Goal: Browse casually: Explore the website without a specific task or goal

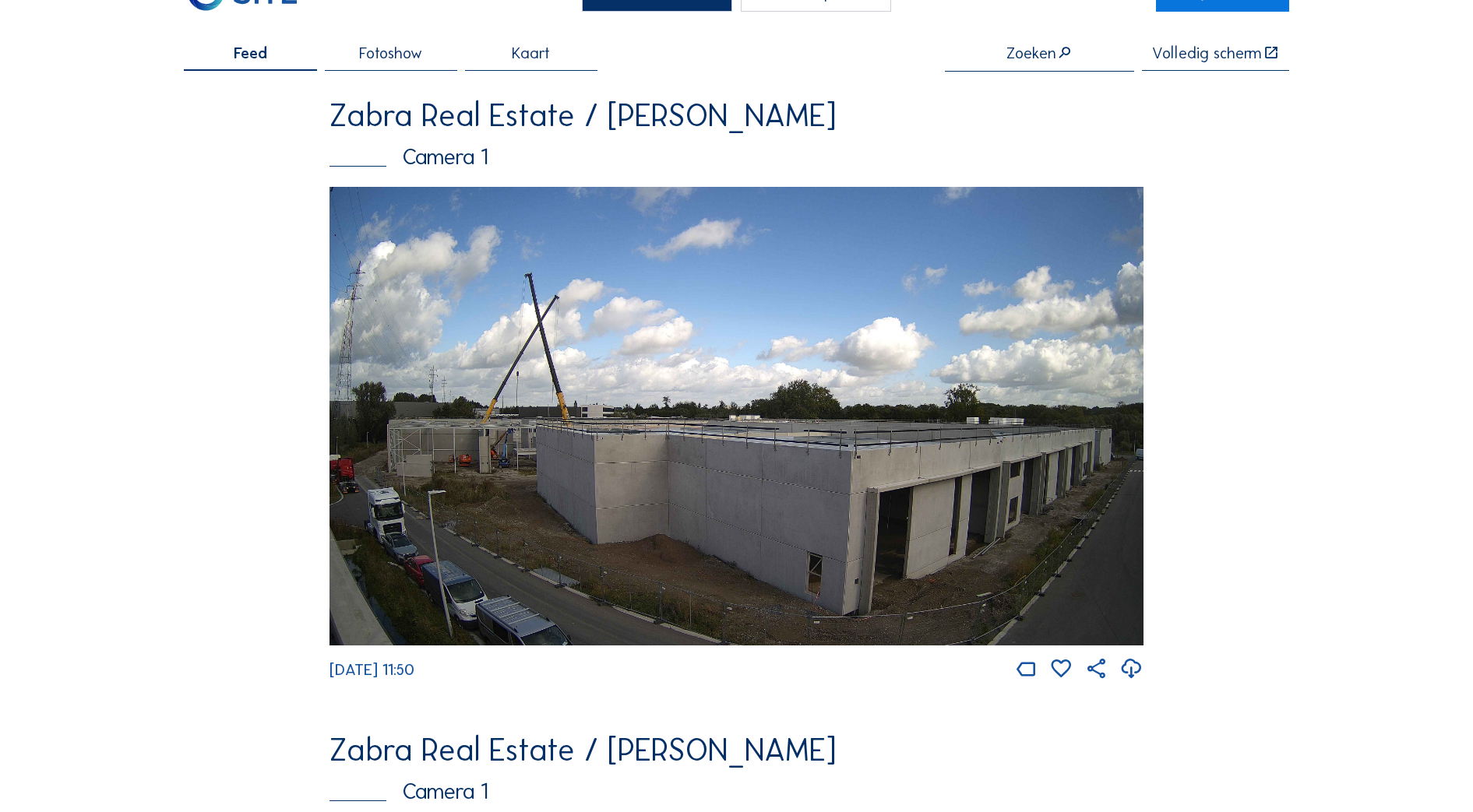
scroll to position [98, 0]
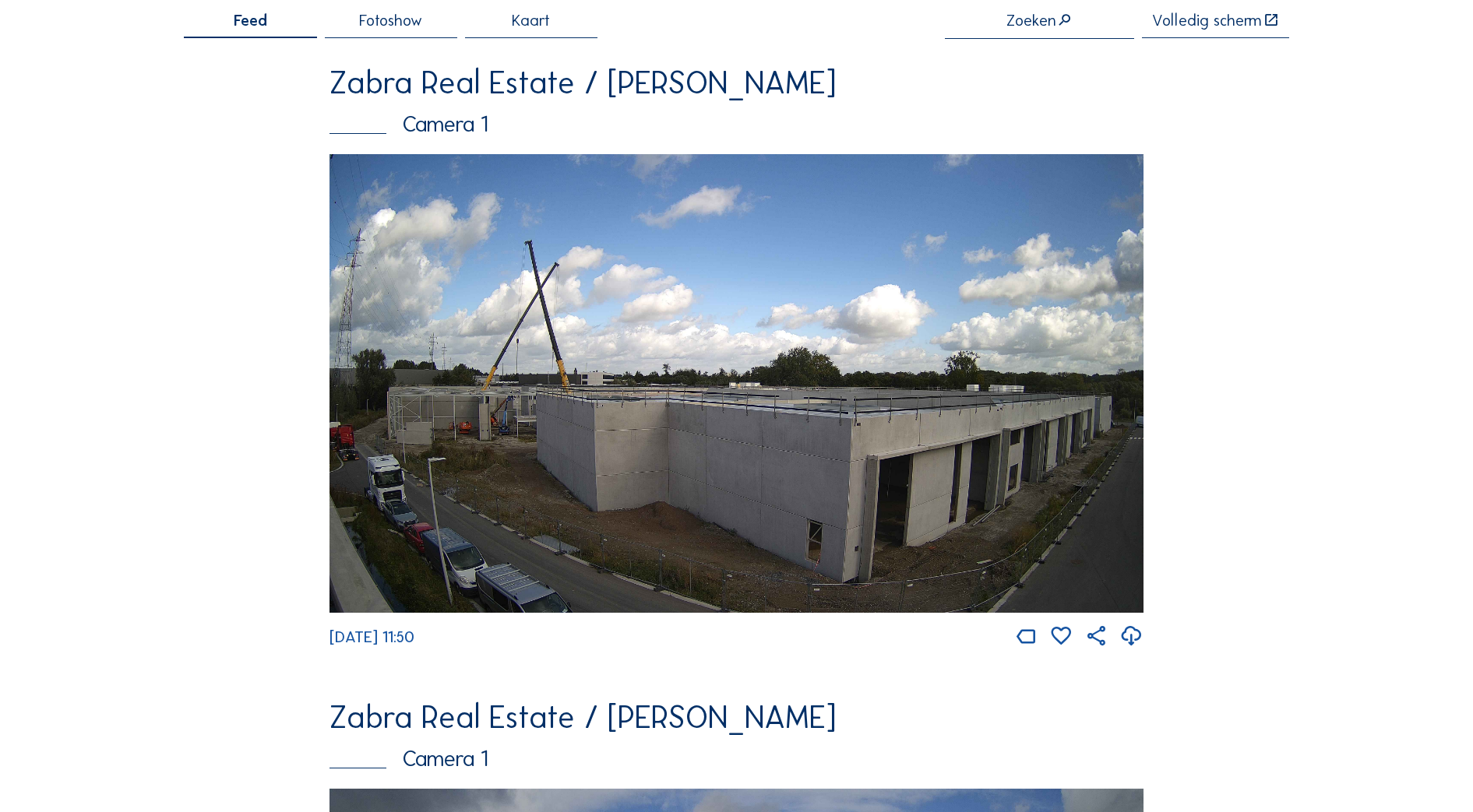
click at [664, 382] on img at bounding box center [737, 383] width 815 height 458
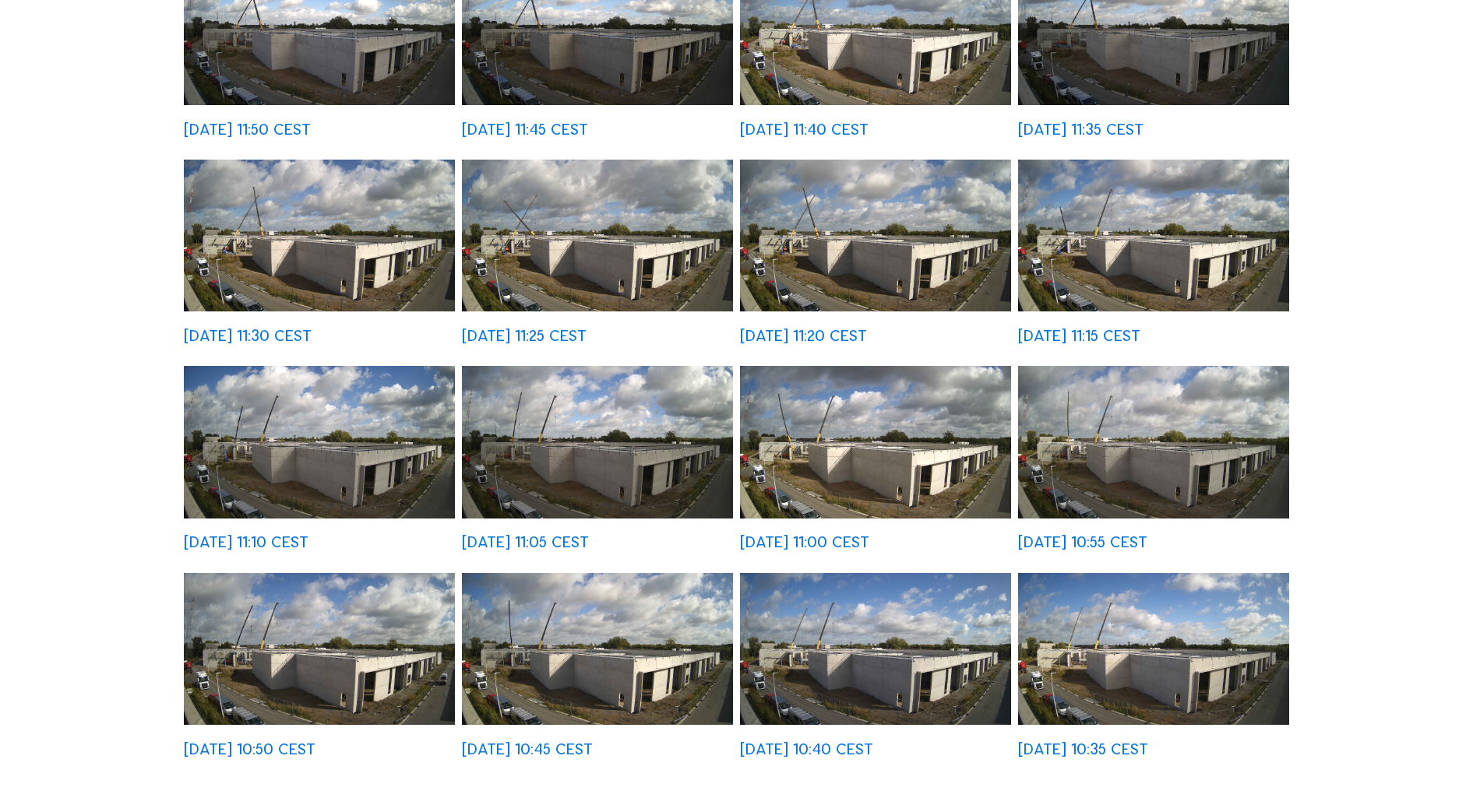
scroll to position [487, 0]
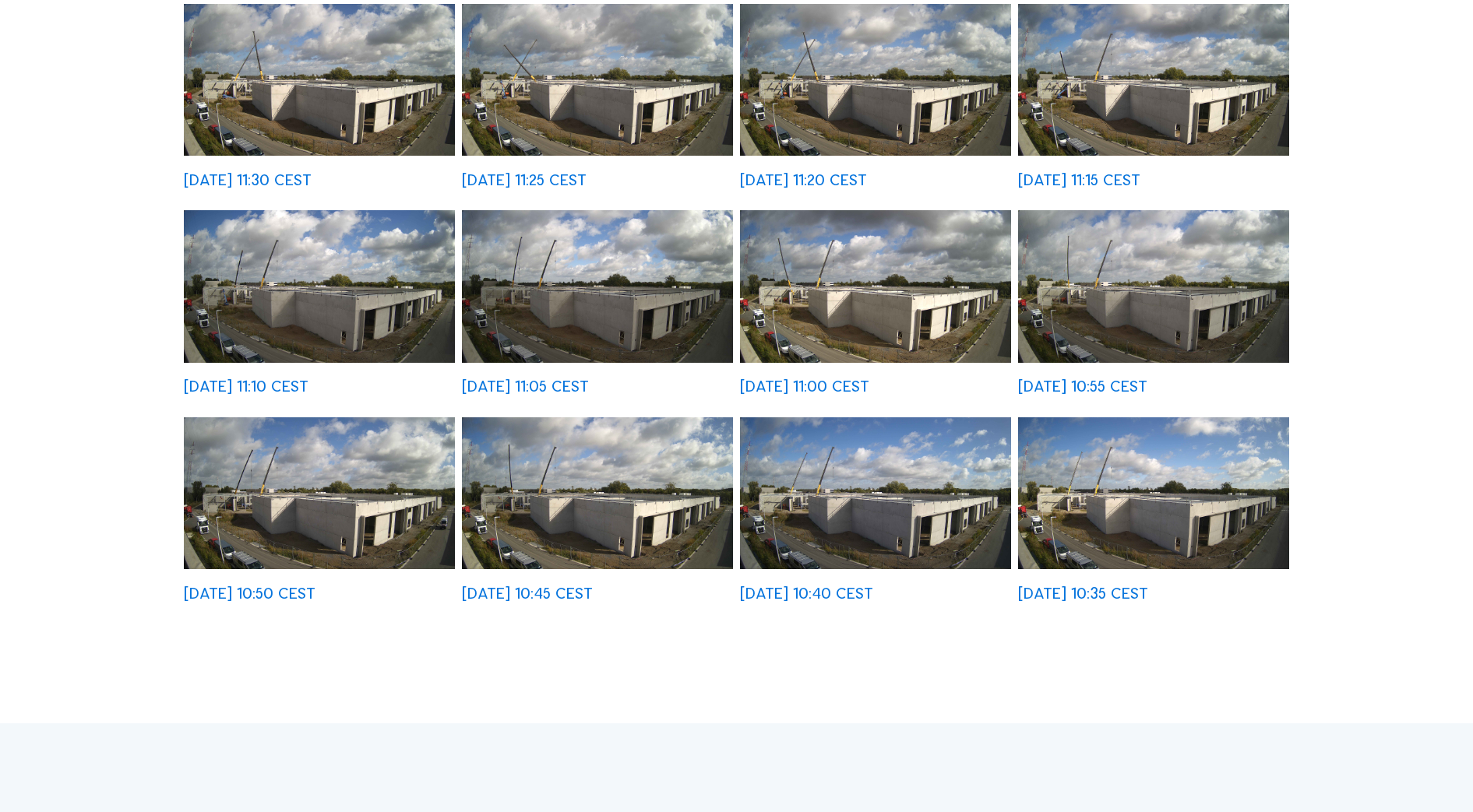
click at [936, 300] on img at bounding box center [875, 286] width 271 height 152
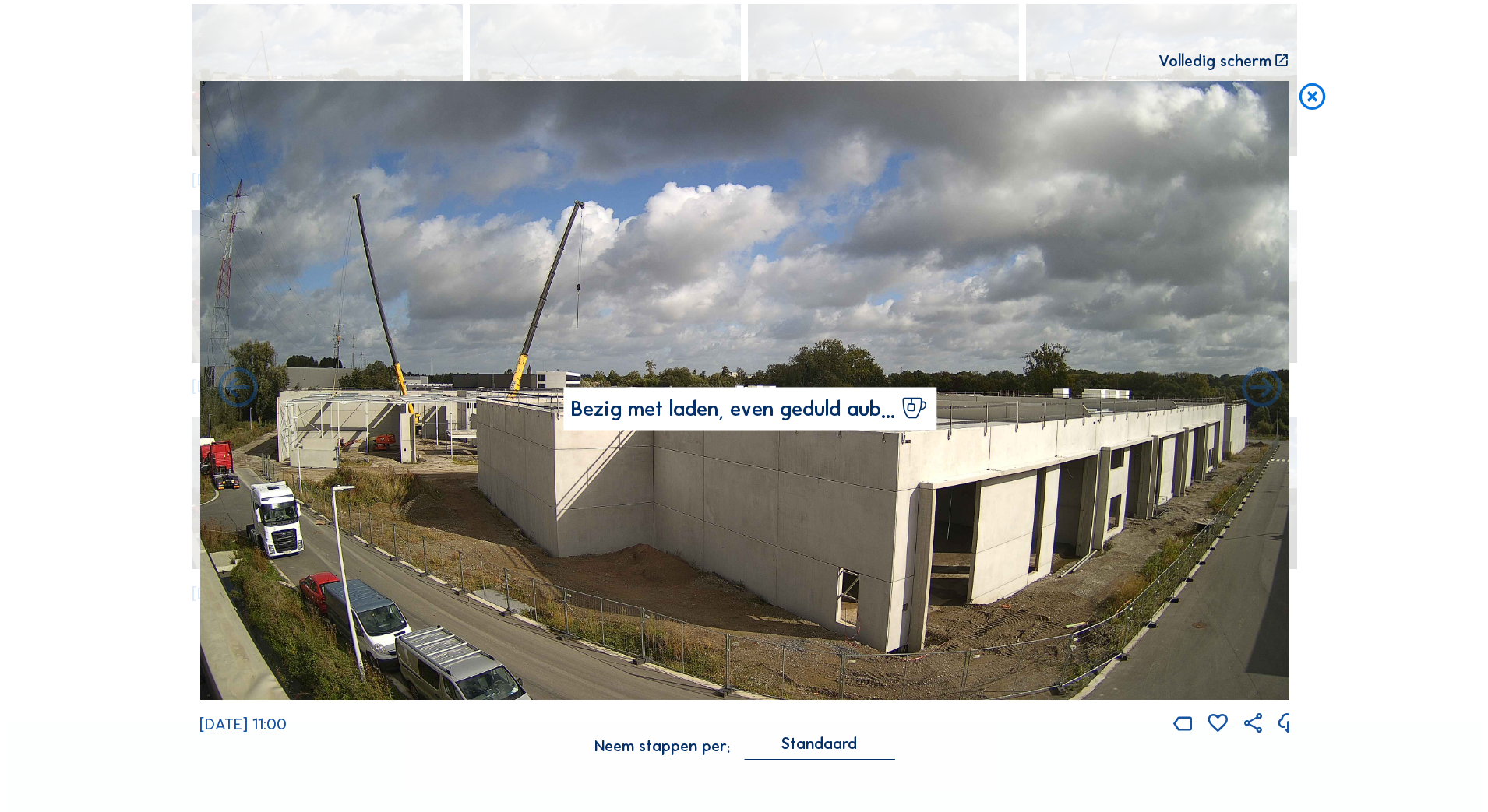
scroll to position [488, 0]
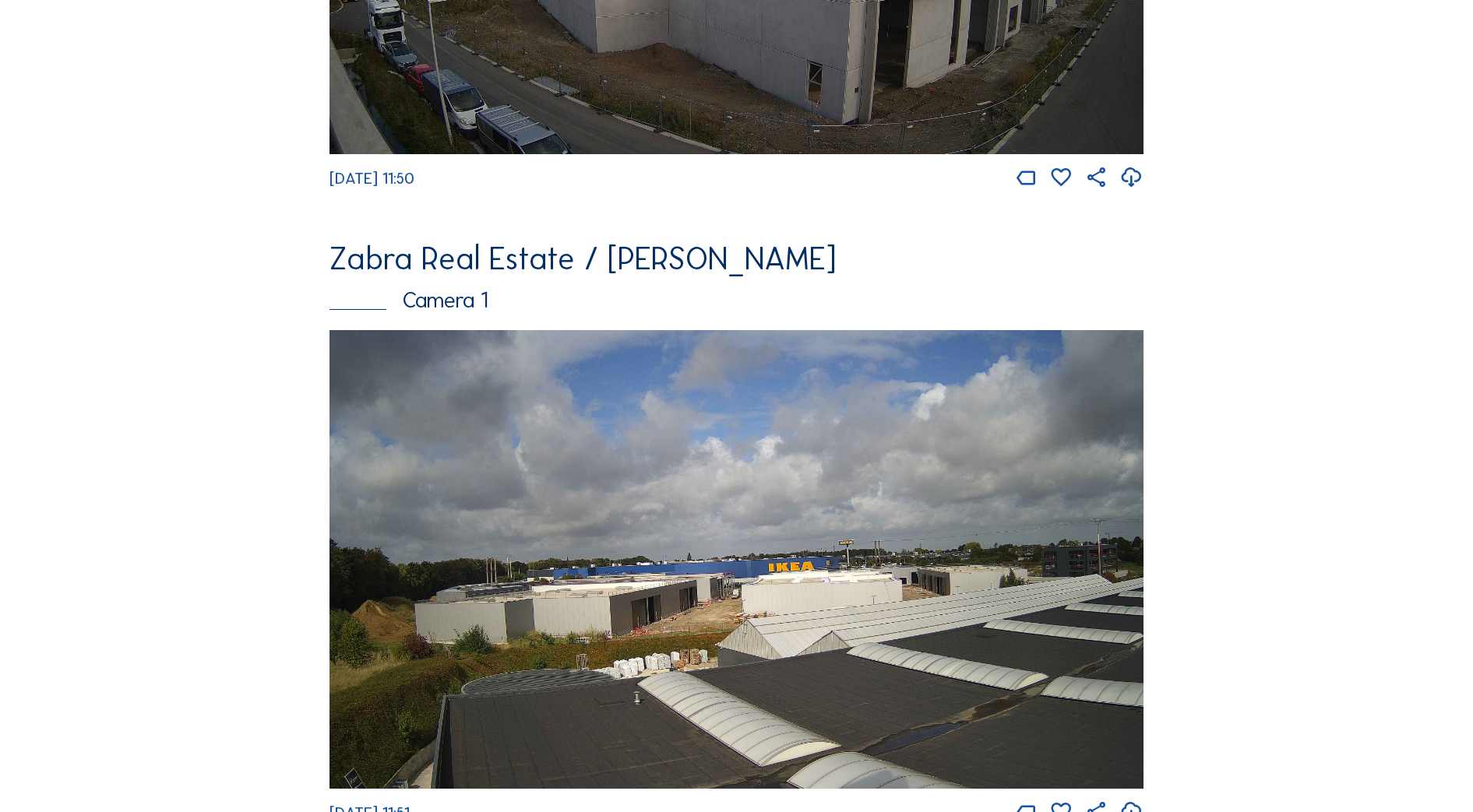
scroll to position [584, 0]
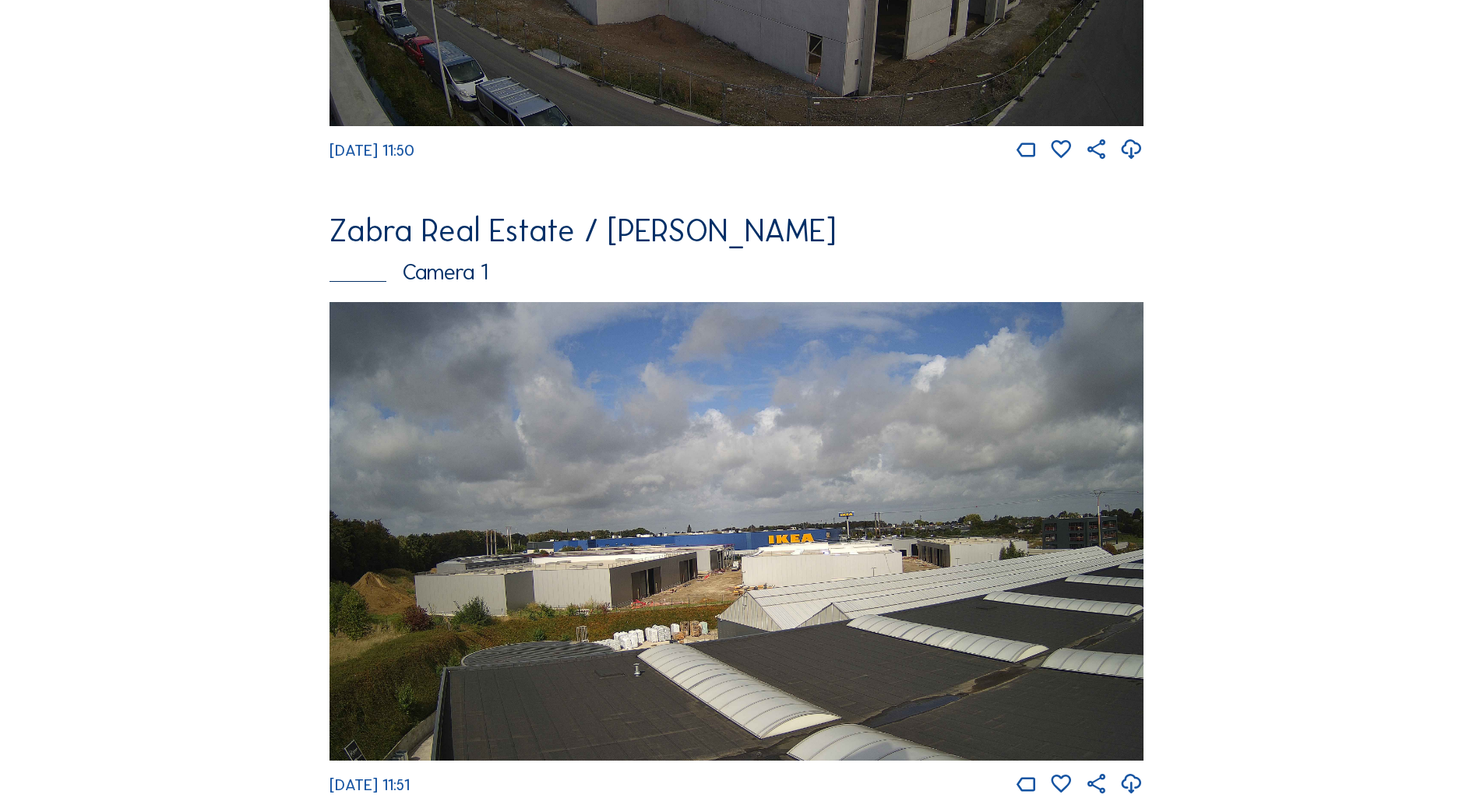
click at [1015, 535] on img at bounding box center [737, 531] width 815 height 458
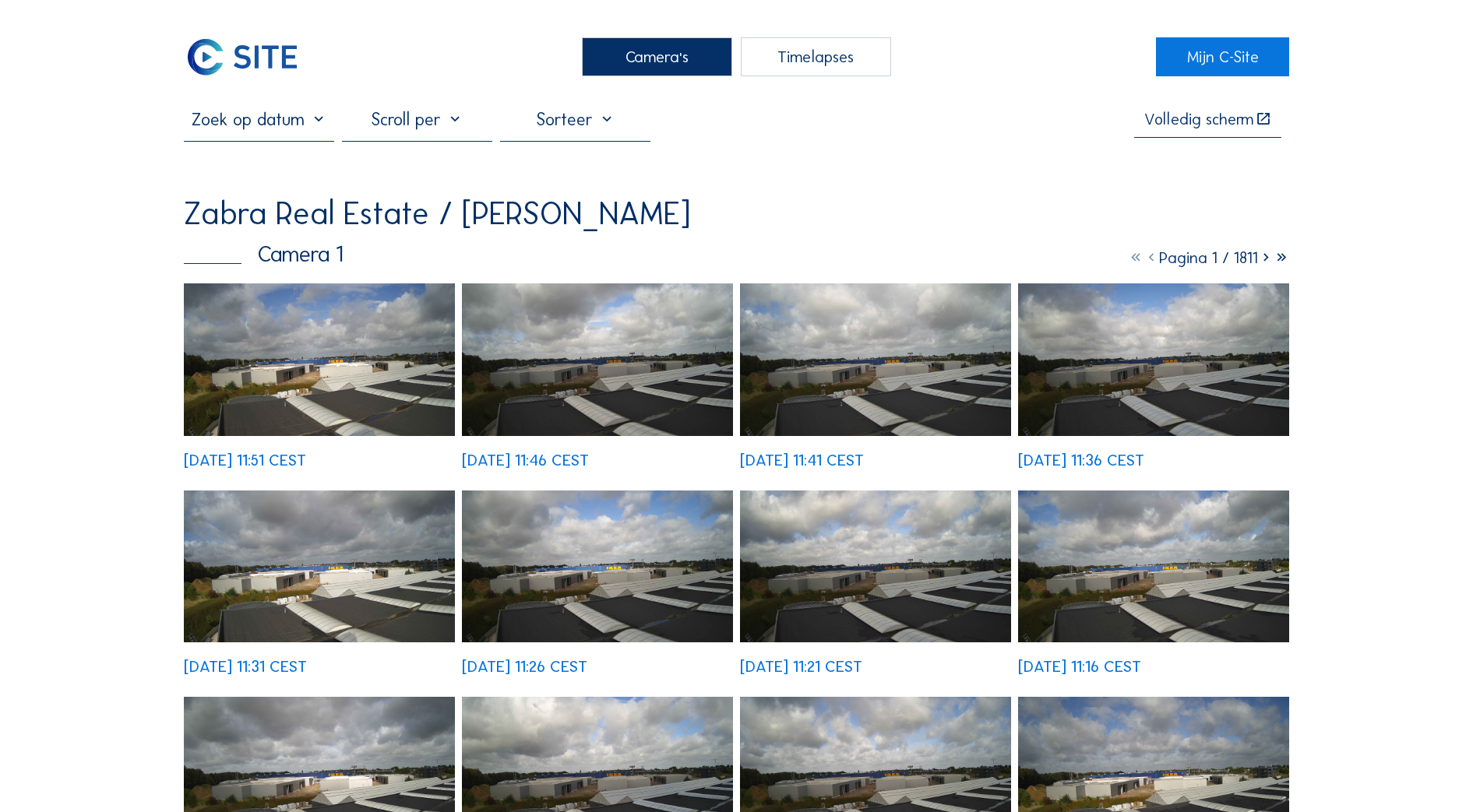
click at [1148, 764] on img at bounding box center [1153, 773] width 271 height 152
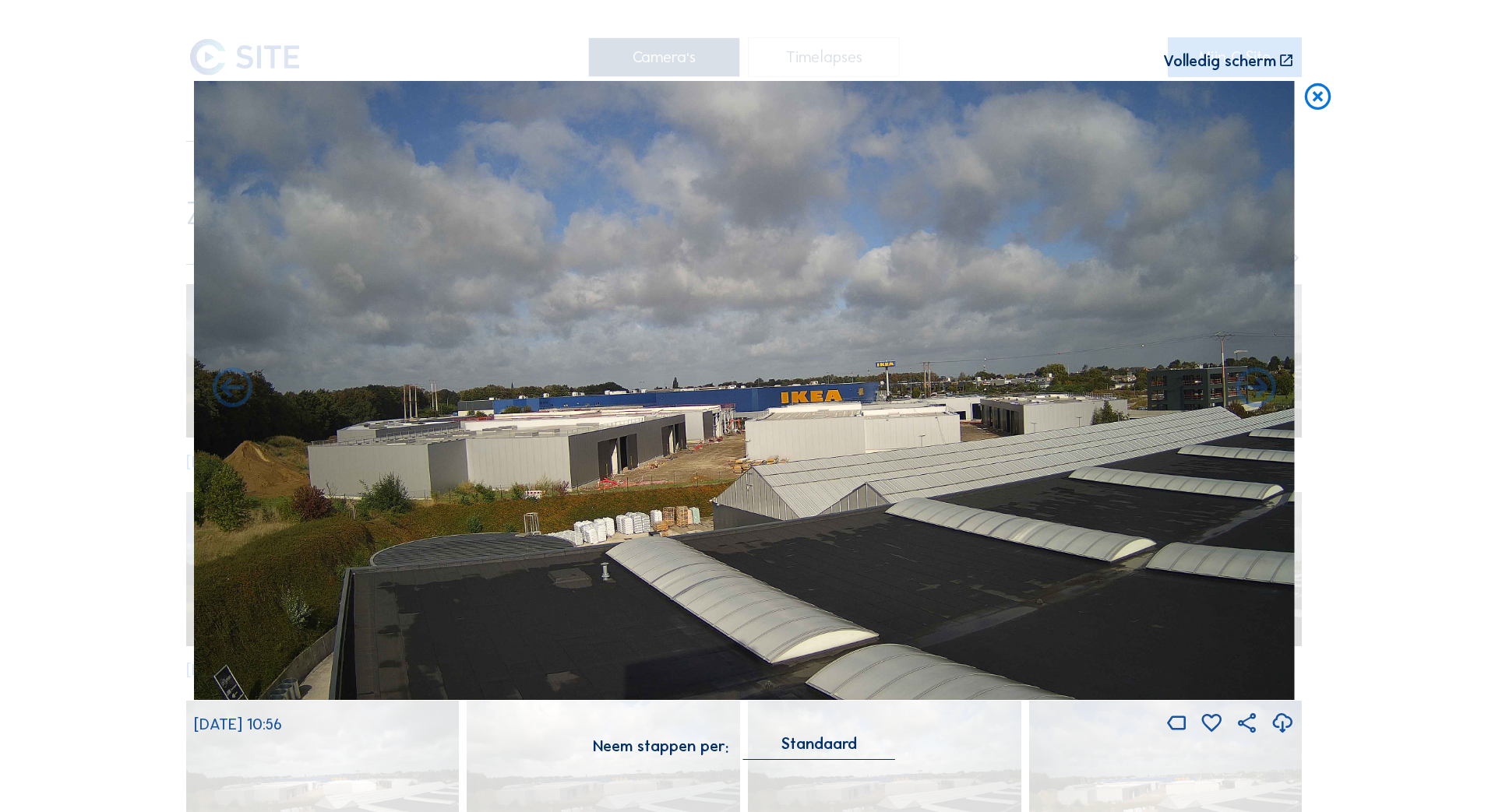
click at [1285, 718] on icon at bounding box center [1282, 724] width 24 height 29
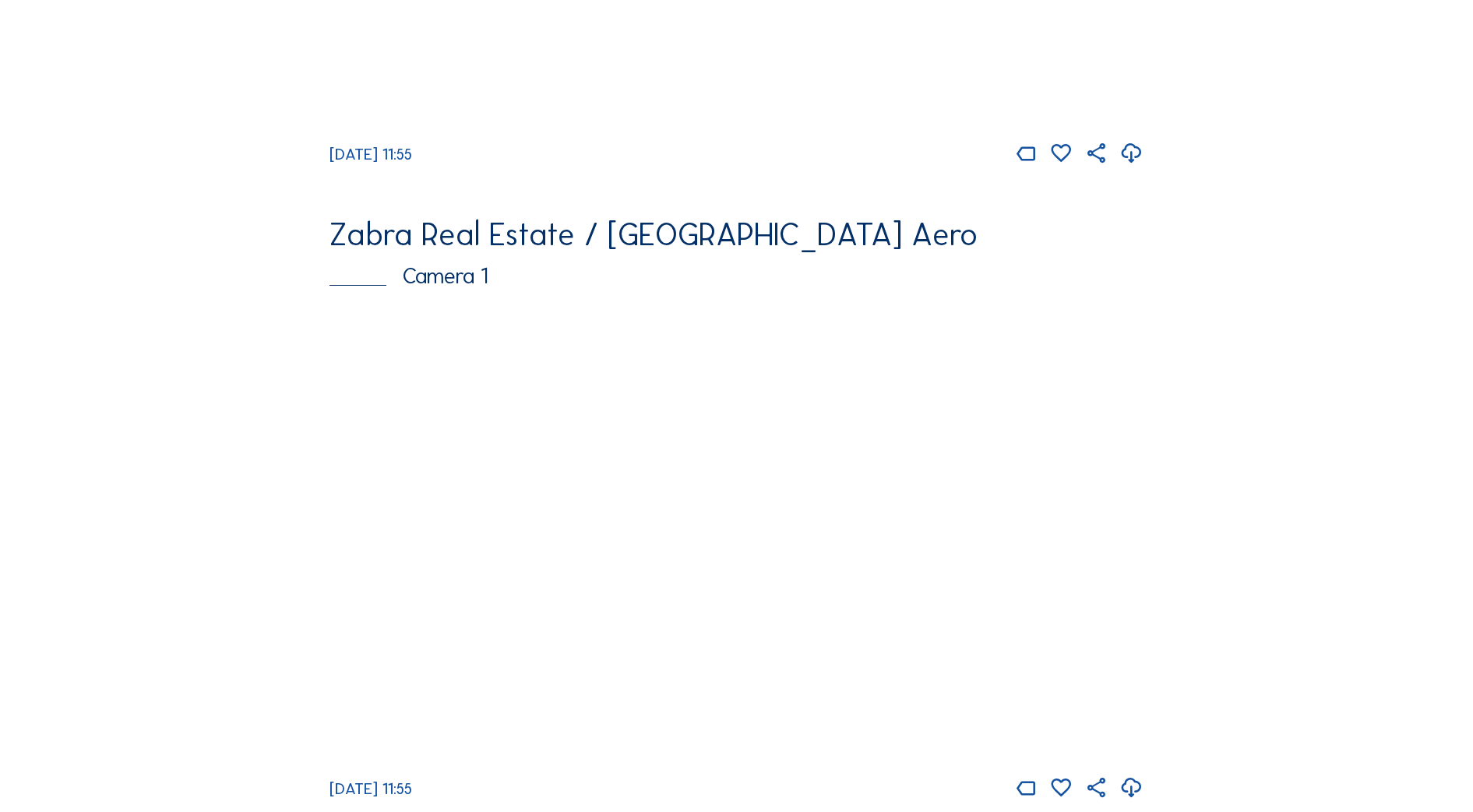
scroll to position [2044, 0]
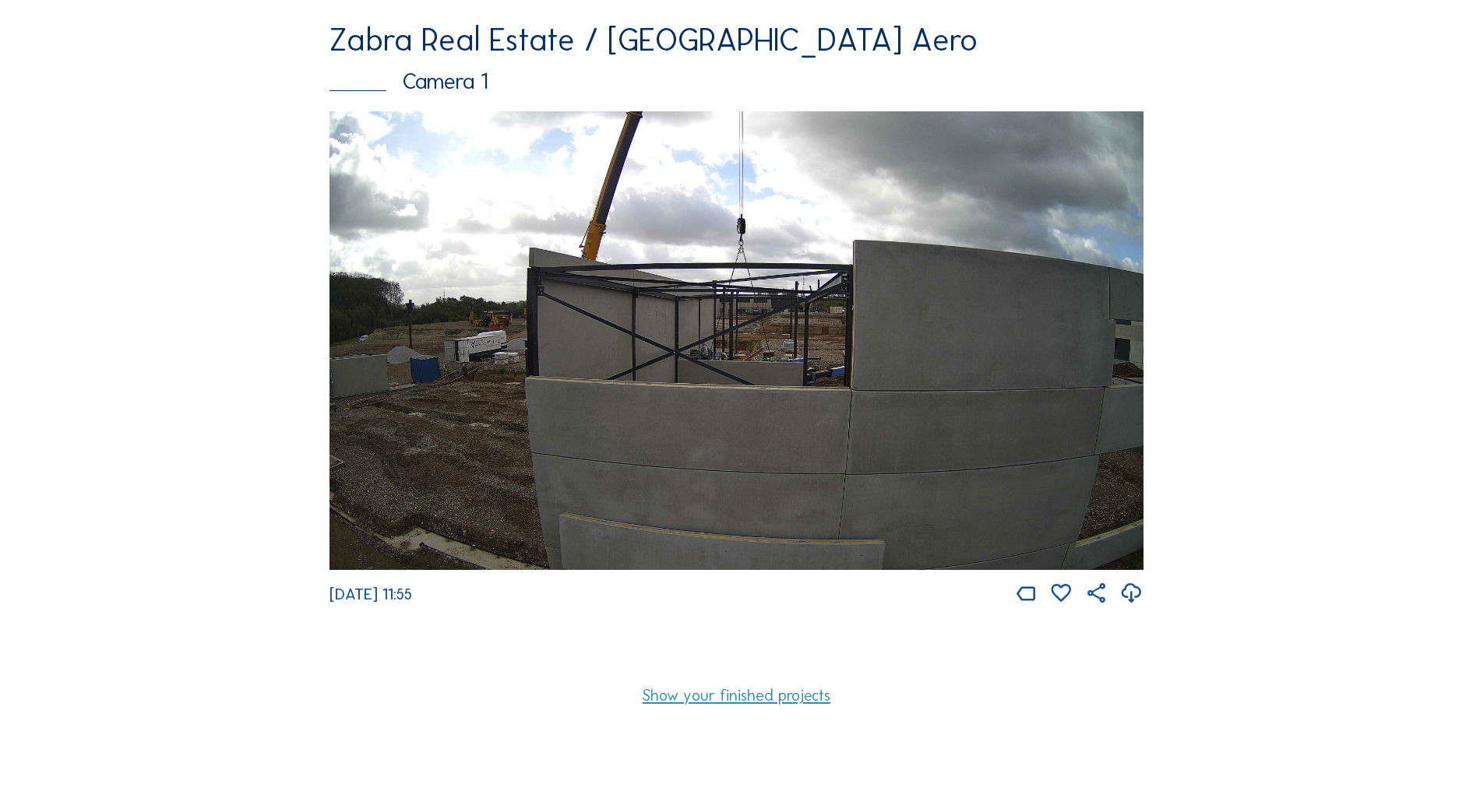
click at [491, 408] on img at bounding box center [737, 340] width 815 height 458
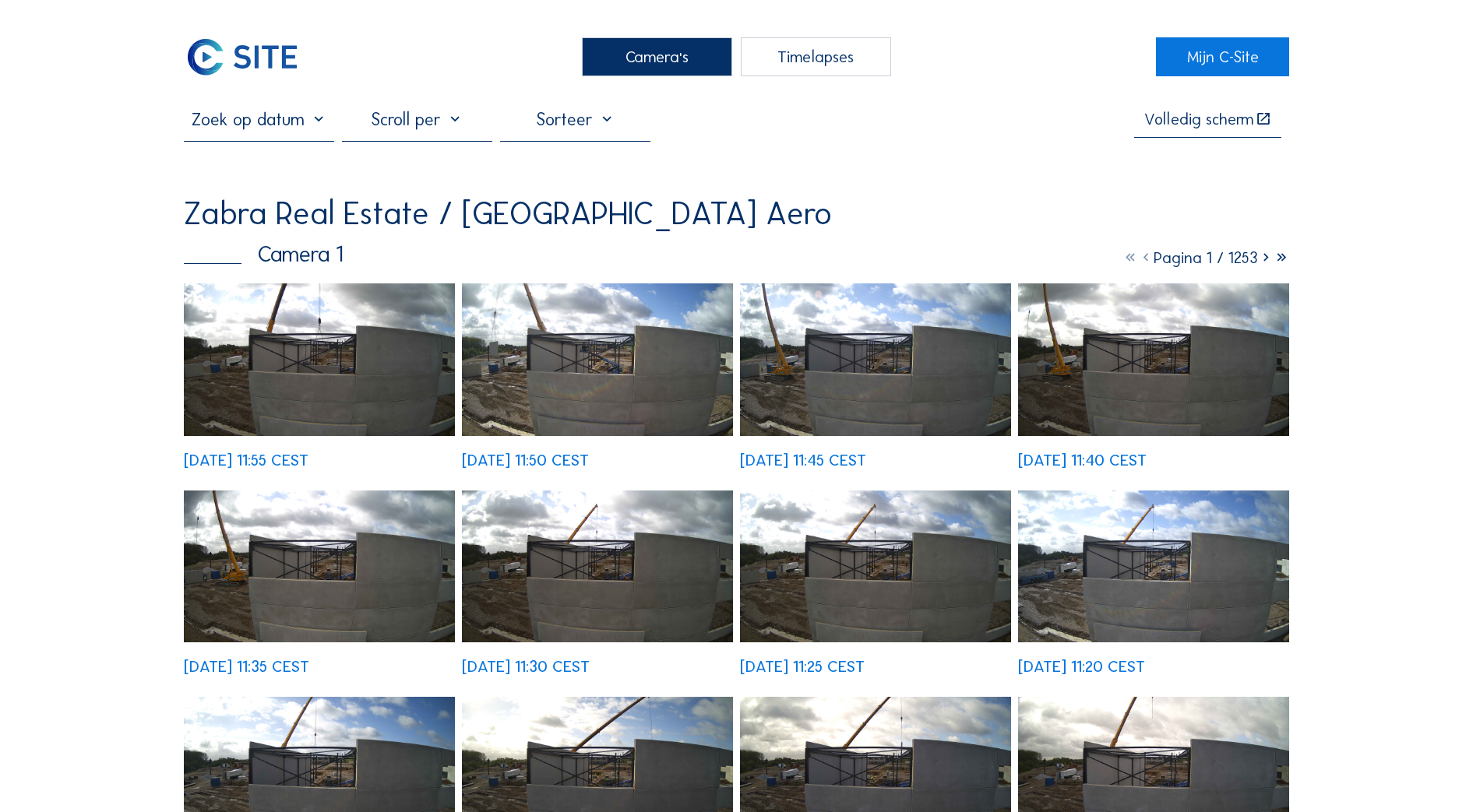
click at [574, 392] on img at bounding box center [598, 359] width 271 height 152
